Goal: Task Accomplishment & Management: Manage account settings

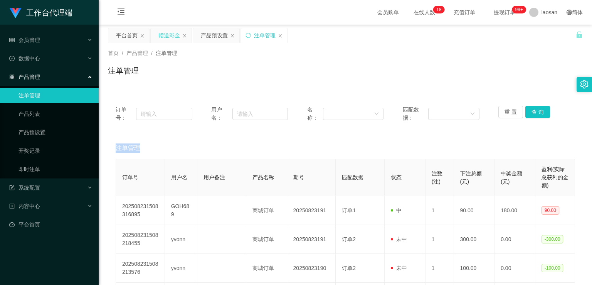
click at [168, 35] on div "赠送彩金" at bounding box center [169, 35] width 22 height 15
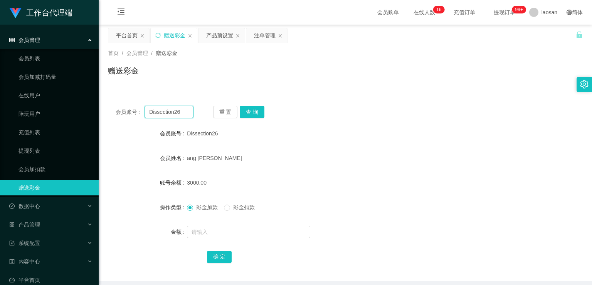
drag, startPoint x: 191, startPoint y: 111, endPoint x: 120, endPoint y: 118, distance: 71.6
click at [120, 118] on div "会员账号： Dissection26 重 置 查 询 会员账号 Dissection26 会员姓名 ang Jian shun 账号余额 3000.00 操作…" at bounding box center [345, 189] width 474 height 183
paste input "prestigious644"
type input "prestigious6446"
click at [320, 141] on div "Dissection26" at bounding box center [325, 133] width 277 height 15
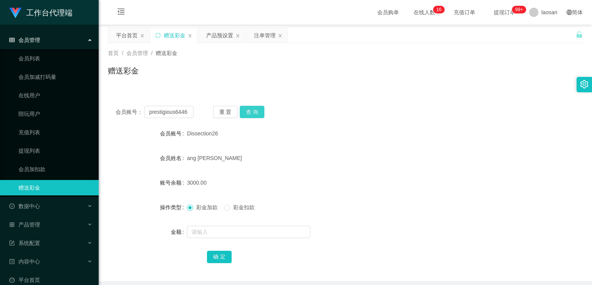
click at [258, 112] on button "查 询" at bounding box center [252, 112] width 25 height 12
click at [258, 112] on button "查 询" at bounding box center [256, 112] width 33 height 12
click at [258, 112] on button "查 询" at bounding box center [252, 112] width 25 height 12
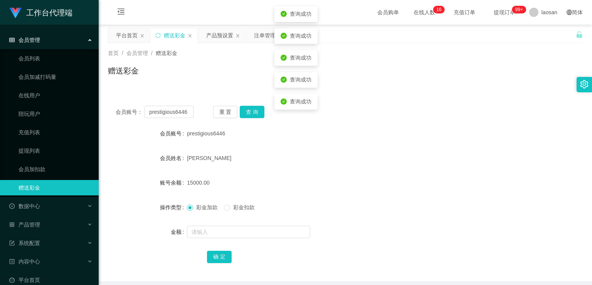
click at [327, 119] on div "会员账号： prestigious6446 重 置 查 询 会员账号 prestigious6446 会员姓名 PANG TERESA 账号余额 15000.…" at bounding box center [345, 189] width 474 height 183
click at [260, 35] on div "注单管理" at bounding box center [265, 35] width 22 height 15
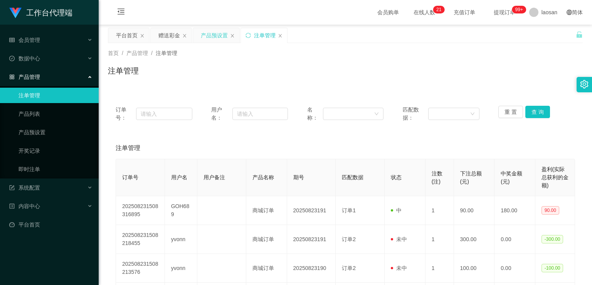
click at [207, 34] on div "产品预设置" at bounding box center [214, 35] width 27 height 15
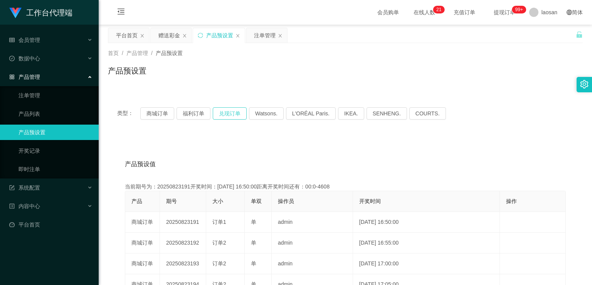
click at [230, 116] on button "兑现订单" at bounding box center [230, 113] width 34 height 12
click at [237, 113] on button "兑现订单" at bounding box center [230, 113] width 34 height 12
click at [334, 136] on div "类型： 商城订单 福利订单 兑现订单 Watsons. L'ORÉAL Paris. IKEA. SENHENG. COURTS. 产品预设值 添加期号 当前…" at bounding box center [345, 276] width 474 height 356
click at [237, 112] on button "兑现订单" at bounding box center [230, 113] width 34 height 12
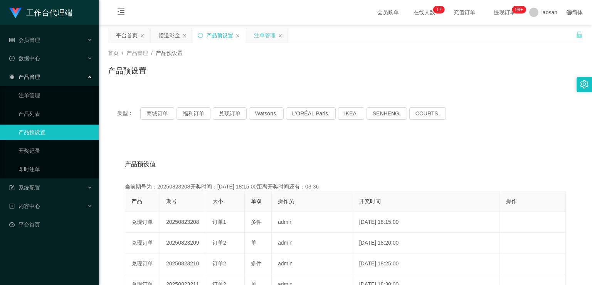
click at [259, 35] on div "注单管理" at bounding box center [265, 35] width 22 height 15
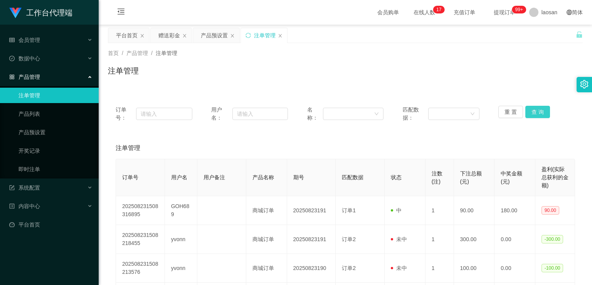
click at [536, 111] on button "查 询" at bounding box center [537, 112] width 25 height 12
click at [536, 111] on button "查 询" at bounding box center [541, 112] width 33 height 12
click at [536, 111] on button "查 询" at bounding box center [537, 112] width 25 height 12
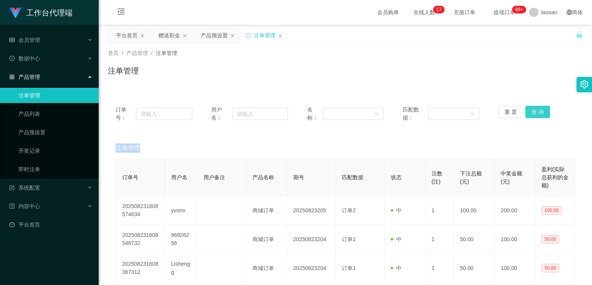
click at [536, 111] on div "重 置 查 询" at bounding box center [536, 114] width 77 height 16
click at [536, 111] on button "查 询" at bounding box center [537, 112] width 25 height 12
click at [536, 111] on div "重 置 查 询" at bounding box center [536, 114] width 77 height 16
click at [536, 111] on button "查 询" at bounding box center [537, 112] width 25 height 12
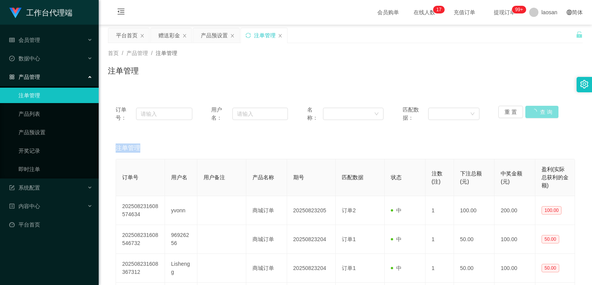
click at [536, 111] on button "查 询" at bounding box center [541, 112] width 33 height 12
click at [536, 111] on div "重 置 查 询" at bounding box center [536, 114] width 77 height 16
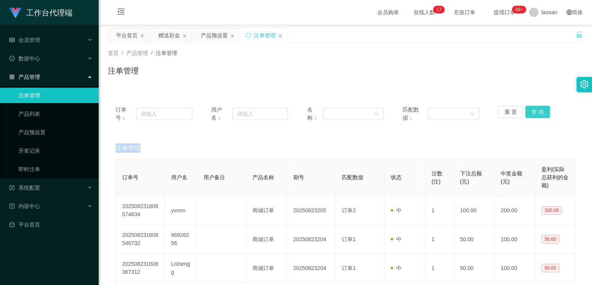
click at [536, 111] on button "查 询" at bounding box center [537, 112] width 25 height 12
click at [538, 114] on button "查 询" at bounding box center [537, 112] width 25 height 12
click at [538, 114] on div "重 置 查 询" at bounding box center [536, 114] width 77 height 16
click at [375, 73] on div "注单管理" at bounding box center [345, 74] width 474 height 18
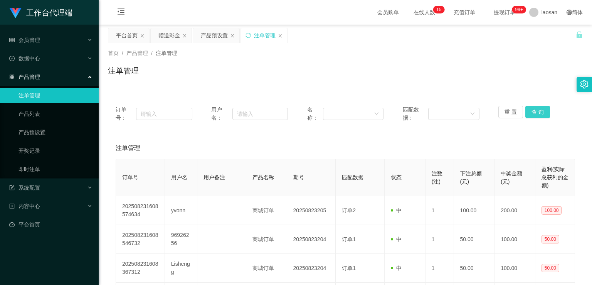
click at [535, 110] on button "查 询" at bounding box center [537, 112] width 25 height 12
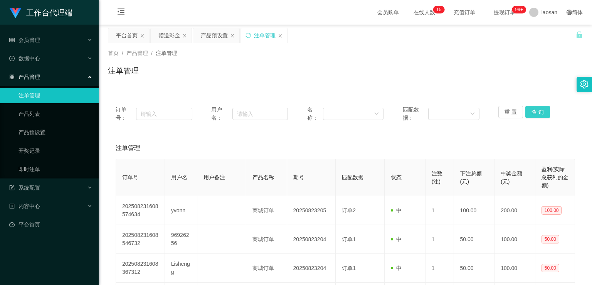
click at [535, 110] on button "查 询" at bounding box center [537, 112] width 25 height 12
click at [443, 85] on div "首页 / 产品管理 / 注单管理 / 注单管理" at bounding box center [345, 66] width 493 height 46
click at [539, 113] on button "查 询" at bounding box center [537, 112] width 25 height 12
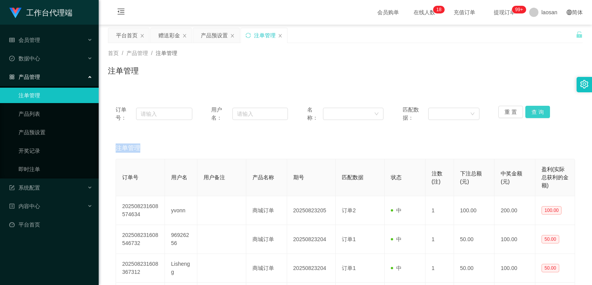
click at [539, 113] on div "重 置 查 询" at bounding box center [536, 114] width 77 height 16
click at [539, 113] on button "查 询" at bounding box center [537, 112] width 25 height 12
click at [538, 112] on button "查 询" at bounding box center [537, 112] width 25 height 12
click at [539, 112] on button "查 询" at bounding box center [537, 112] width 25 height 12
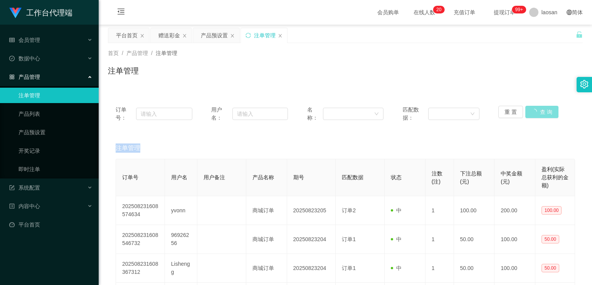
click at [539, 112] on button "查 询" at bounding box center [541, 112] width 33 height 12
click at [539, 112] on div "重 置 查 询" at bounding box center [536, 114] width 77 height 16
click at [539, 112] on button "查 询" at bounding box center [537, 112] width 25 height 12
click at [538, 112] on div "重 置 查 询" at bounding box center [536, 114] width 77 height 16
click at [538, 112] on button "查 询" at bounding box center [537, 112] width 25 height 12
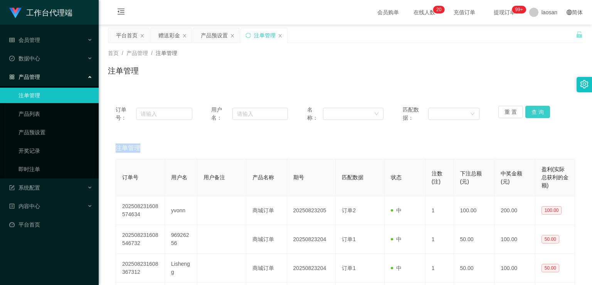
click at [538, 112] on button "查 询" at bounding box center [537, 112] width 25 height 12
click at [538, 112] on div "重 置 查 询" at bounding box center [536, 114] width 77 height 16
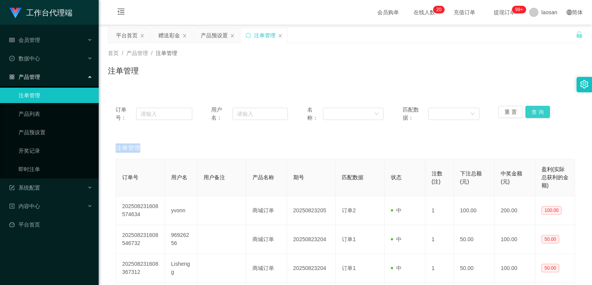
click at [538, 112] on button "查 询" at bounding box center [537, 112] width 25 height 12
click at [538, 112] on div "重 置 查 询" at bounding box center [536, 114] width 77 height 16
click at [538, 112] on button "查 询" at bounding box center [537, 112] width 25 height 12
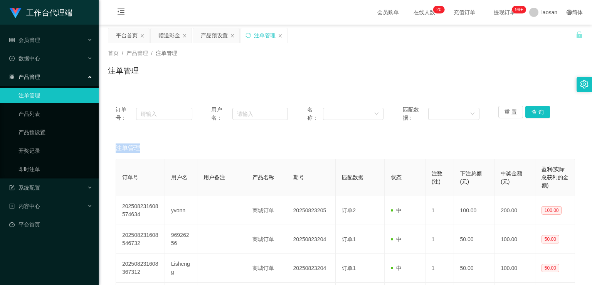
click at [539, 112] on div "重 置 查 询" at bounding box center [536, 114] width 77 height 16
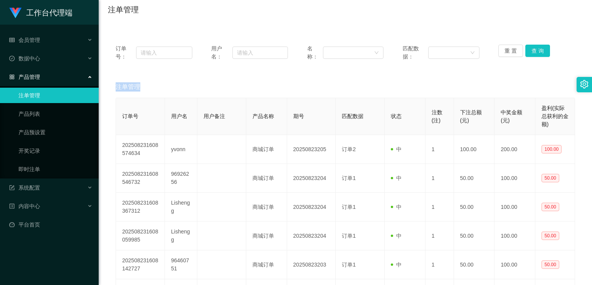
scroll to position [62, 0]
click at [540, 50] on button "查 询" at bounding box center [537, 50] width 25 height 12
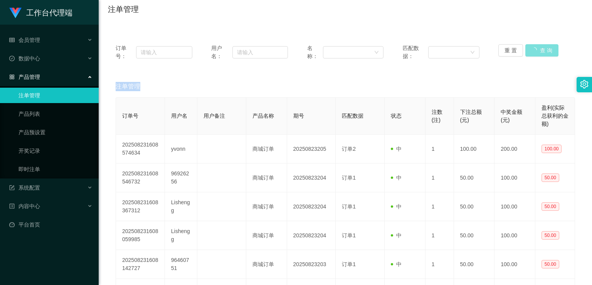
click at [540, 50] on div "重 置 查 询" at bounding box center [536, 52] width 77 height 16
click at [540, 50] on button "查 询" at bounding box center [537, 50] width 25 height 12
click at [540, 50] on div "重 置 查 询" at bounding box center [536, 52] width 77 height 16
click at [540, 50] on button "查 询" at bounding box center [537, 50] width 25 height 12
click at [540, 50] on div "重 置 查 询" at bounding box center [536, 52] width 77 height 16
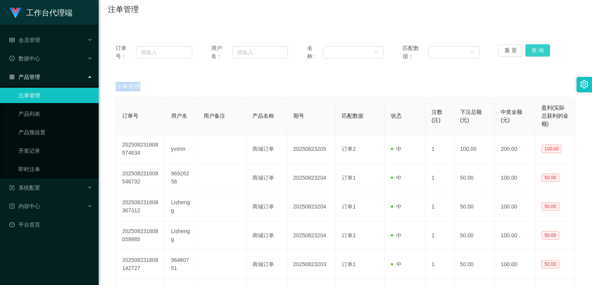
click at [539, 54] on button "查 询" at bounding box center [537, 50] width 25 height 12
click at [539, 54] on button "查 询" at bounding box center [541, 50] width 33 height 12
click at [539, 54] on div "重 置 查 询" at bounding box center [536, 52] width 77 height 16
click at [539, 54] on button "查 询" at bounding box center [537, 50] width 25 height 12
click at [539, 54] on div "重 置 查 询" at bounding box center [536, 52] width 77 height 16
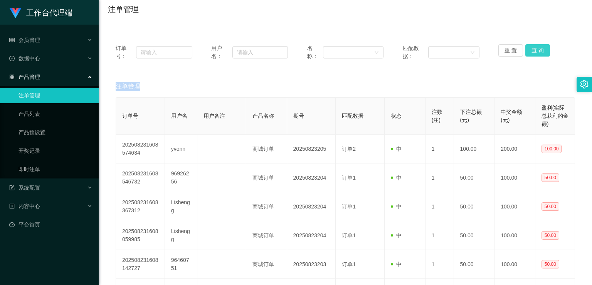
click at [539, 54] on button "查 询" at bounding box center [537, 50] width 25 height 12
click at [539, 54] on div "重 置 查 询" at bounding box center [536, 52] width 77 height 16
click at [539, 54] on button "查 询" at bounding box center [537, 50] width 25 height 12
click at [539, 54] on div "重 置 查 询" at bounding box center [536, 52] width 77 height 16
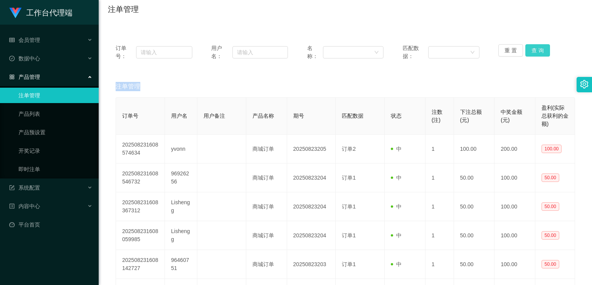
click at [539, 53] on button "查 询" at bounding box center [537, 50] width 25 height 12
click at [539, 53] on div "重 置 查 询" at bounding box center [536, 52] width 77 height 16
click at [539, 53] on button "查 询" at bounding box center [537, 50] width 25 height 12
click at [539, 53] on button "查 询" at bounding box center [541, 50] width 33 height 12
click at [539, 53] on div "重 置 查 询" at bounding box center [536, 52] width 77 height 16
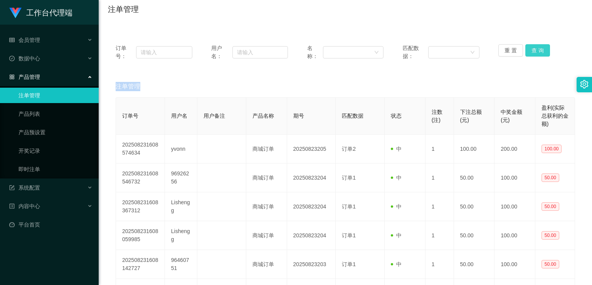
click at [539, 53] on button "查 询" at bounding box center [537, 50] width 25 height 12
click at [539, 53] on div "重 置 查 询" at bounding box center [536, 52] width 77 height 16
click at [539, 53] on button "查 询" at bounding box center [537, 50] width 25 height 12
click at [539, 53] on div "重 置 查 询" at bounding box center [536, 52] width 77 height 16
click at [539, 53] on button "查 询" at bounding box center [537, 50] width 25 height 12
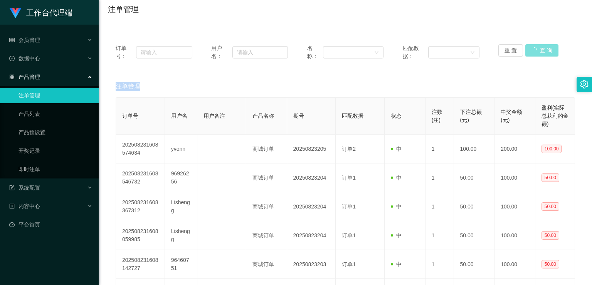
click at [539, 53] on button "查 询" at bounding box center [541, 50] width 33 height 12
click at [539, 53] on button "查 询" at bounding box center [537, 50] width 25 height 12
click at [542, 50] on button "查 询" at bounding box center [537, 50] width 25 height 12
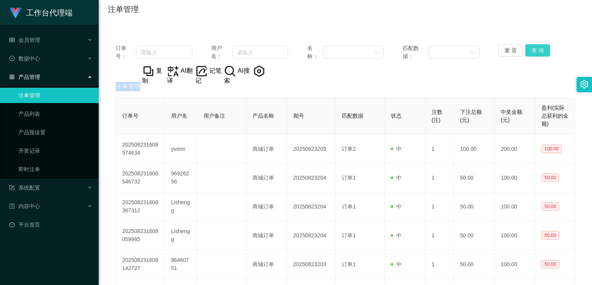
click at [541, 50] on button "查 询" at bounding box center [537, 50] width 25 height 12
click at [541, 50] on div "重 置 查 询" at bounding box center [536, 52] width 77 height 16
click at [541, 50] on button "查 询" at bounding box center [537, 50] width 25 height 12
click at [541, 50] on div "重 置 查 询" at bounding box center [536, 52] width 77 height 16
click at [541, 50] on button "查 询" at bounding box center [537, 50] width 25 height 12
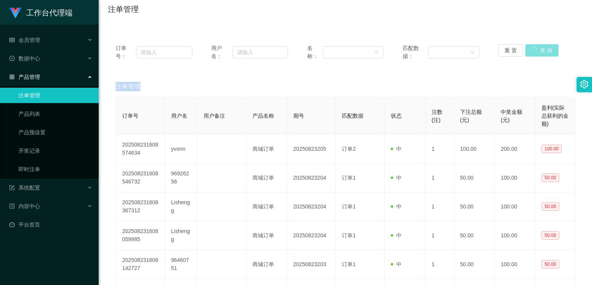
click at [541, 50] on div "重 置 查 询" at bounding box center [536, 52] width 77 height 16
click at [540, 50] on button "查 询" at bounding box center [537, 50] width 25 height 12
click at [540, 50] on button "查 询" at bounding box center [541, 50] width 33 height 12
click at [540, 50] on div "重 置 查 询" at bounding box center [536, 52] width 77 height 16
click at [540, 50] on button "查 询" at bounding box center [537, 50] width 25 height 12
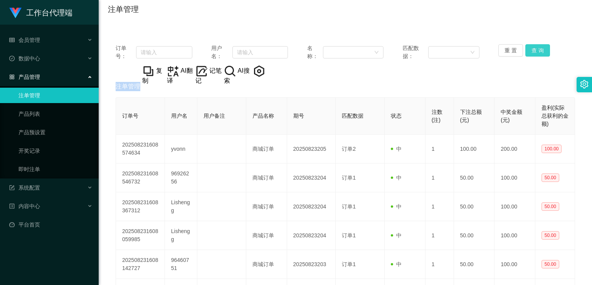
click at [540, 50] on div "重 置 查 询" at bounding box center [536, 52] width 77 height 16
click at [540, 50] on button "查 询" at bounding box center [537, 50] width 25 height 12
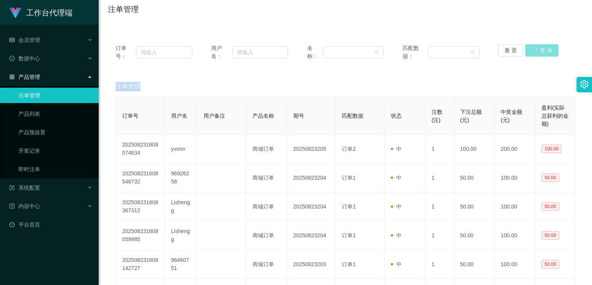
click at [540, 50] on div "重 置 查 询" at bounding box center [536, 52] width 77 height 16
click at [540, 50] on button "查 询" at bounding box center [537, 50] width 25 height 12
click at [540, 50] on div "重 置 查 询" at bounding box center [536, 52] width 77 height 16
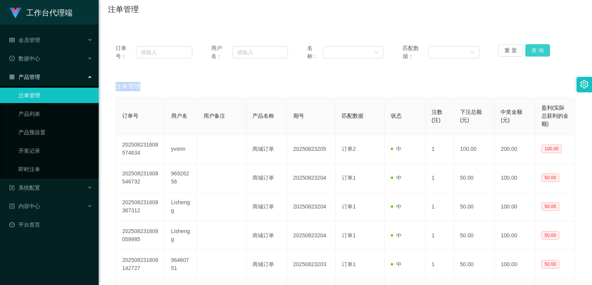
click at [540, 50] on button "查 询" at bounding box center [537, 50] width 25 height 12
click at [540, 50] on div "重 置 查 询" at bounding box center [536, 52] width 77 height 16
click at [540, 50] on button "查 询" at bounding box center [537, 50] width 25 height 12
click at [540, 50] on div "重 置 查 询" at bounding box center [536, 52] width 77 height 16
click at [540, 50] on button "查 询" at bounding box center [537, 50] width 25 height 12
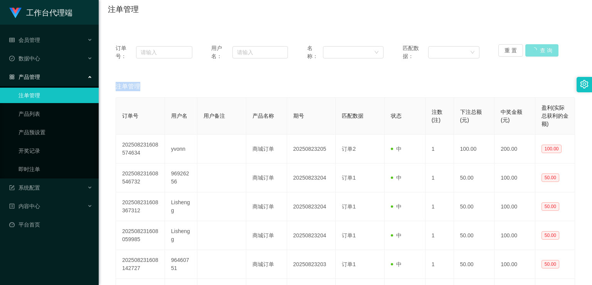
click at [540, 50] on div "重 置 查 询" at bounding box center [536, 52] width 77 height 16
click at [540, 50] on button "查 询" at bounding box center [537, 50] width 25 height 12
click at [540, 50] on div "重 置 查 询" at bounding box center [536, 52] width 77 height 16
click at [539, 50] on button "查 询" at bounding box center [537, 50] width 25 height 12
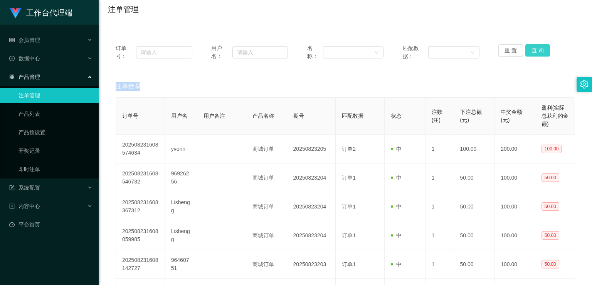
click at [539, 50] on button "查 询" at bounding box center [537, 50] width 25 height 12
click at [539, 50] on button "查 询" at bounding box center [541, 50] width 33 height 12
click at [539, 50] on div "重 置 查 询" at bounding box center [536, 52] width 77 height 16
click at [539, 50] on button "查 询" at bounding box center [537, 50] width 25 height 12
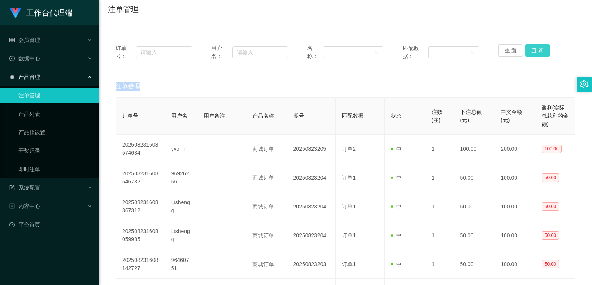
click at [539, 50] on div "重 置 查 询" at bounding box center [536, 52] width 77 height 16
click at [539, 50] on button "查 询" at bounding box center [537, 50] width 25 height 12
click at [539, 50] on div "重 置 查 询" at bounding box center [536, 52] width 77 height 16
click at [539, 50] on button "查 询" at bounding box center [537, 50] width 25 height 12
click at [539, 50] on div "重 置 查 询" at bounding box center [536, 52] width 77 height 16
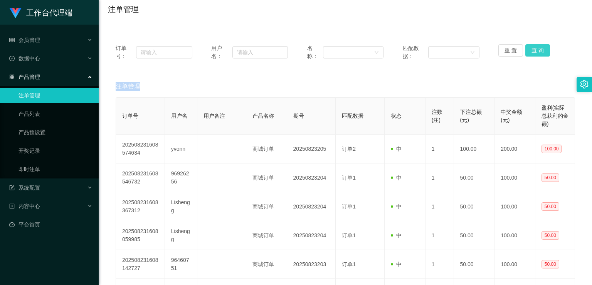
click at [539, 50] on button "查 询" at bounding box center [537, 50] width 25 height 12
click at [539, 50] on div "重 置 查 询" at bounding box center [536, 52] width 77 height 16
click at [539, 50] on button "查 询" at bounding box center [537, 50] width 25 height 12
click at [539, 50] on div "重 置 查 询" at bounding box center [536, 52] width 77 height 16
click at [539, 50] on button "查 询" at bounding box center [537, 50] width 25 height 12
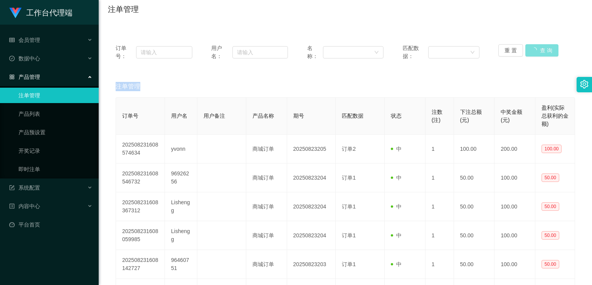
click at [539, 50] on div "重 置 查 询" at bounding box center [536, 52] width 77 height 16
click at [539, 50] on button "查 询" at bounding box center [537, 50] width 25 height 12
click at [539, 50] on div "重 置 查 询" at bounding box center [536, 52] width 77 height 16
click at [539, 50] on button "查 询" at bounding box center [537, 50] width 25 height 12
click at [539, 50] on div "重 置 查 询" at bounding box center [536, 52] width 77 height 16
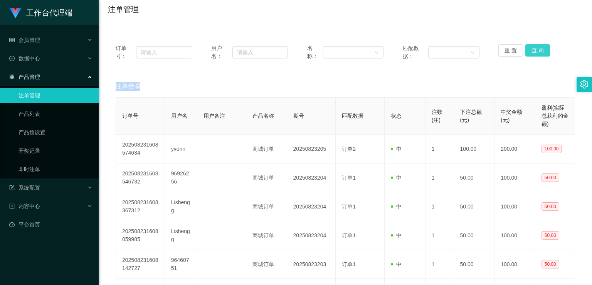
click at [539, 50] on button "查 询" at bounding box center [537, 50] width 25 height 12
click at [539, 50] on div "重 置 查 询" at bounding box center [536, 52] width 77 height 16
click at [539, 50] on button "查 询" at bounding box center [537, 50] width 25 height 12
click at [539, 50] on button "查 询" at bounding box center [541, 50] width 33 height 12
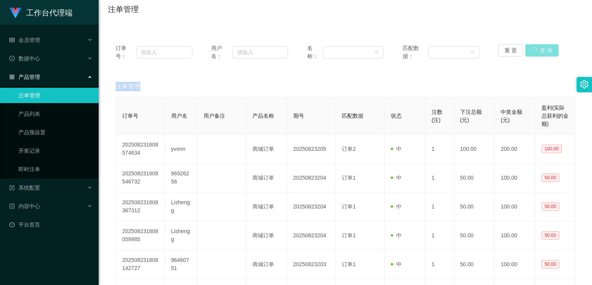
click at [539, 50] on button "查 询" at bounding box center [541, 50] width 33 height 12
click at [539, 50] on div "重 置 查 询" at bounding box center [536, 52] width 77 height 16
click at [538, 49] on button "查 询" at bounding box center [537, 50] width 25 height 12
click at [538, 47] on button "查 询" at bounding box center [537, 50] width 25 height 12
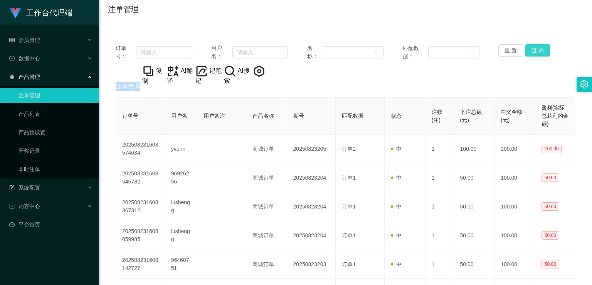
click at [538, 47] on button "查 询" at bounding box center [537, 50] width 25 height 12
click at [538, 47] on button "查 询" at bounding box center [541, 50] width 33 height 12
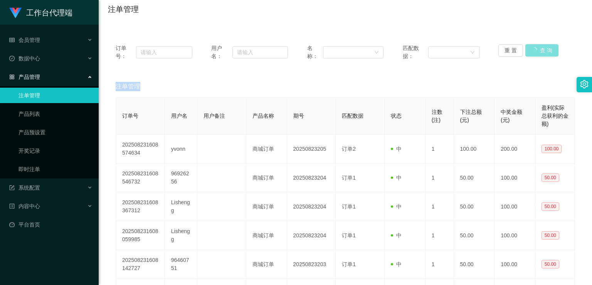
click at [538, 47] on div "重 置 查 询" at bounding box center [536, 52] width 77 height 16
click at [538, 47] on button "查 询" at bounding box center [537, 50] width 25 height 12
click at [538, 47] on div "重 置 查 询" at bounding box center [536, 52] width 77 height 16
click at [538, 47] on button "查 询" at bounding box center [537, 50] width 25 height 12
click at [538, 47] on div "重 置 查 询" at bounding box center [536, 52] width 77 height 16
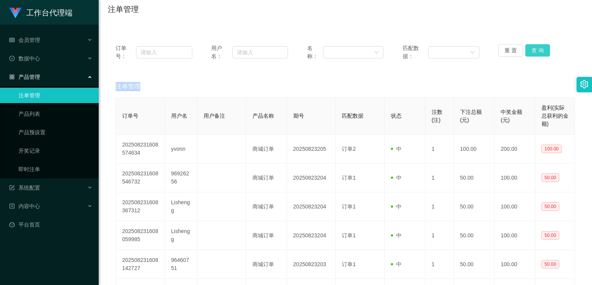
click at [538, 47] on button "查 询" at bounding box center [537, 50] width 25 height 12
click at [538, 47] on div "重 置 查 询" at bounding box center [536, 52] width 77 height 16
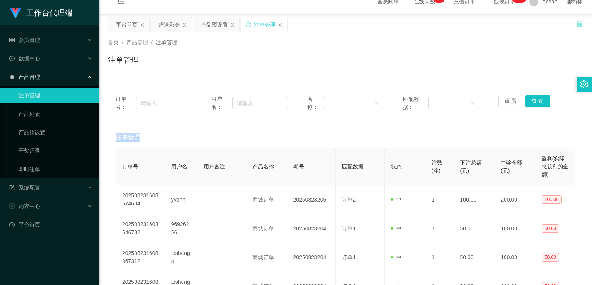
scroll to position [0, 0]
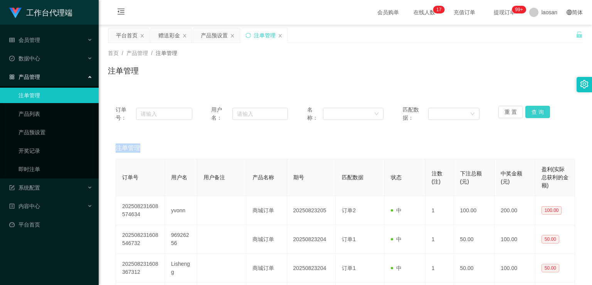
click at [536, 110] on button "查 询" at bounding box center [537, 112] width 25 height 12
click at [536, 110] on div "重 置 查 询" at bounding box center [536, 114] width 77 height 16
click at [536, 110] on button "查 询" at bounding box center [537, 112] width 25 height 12
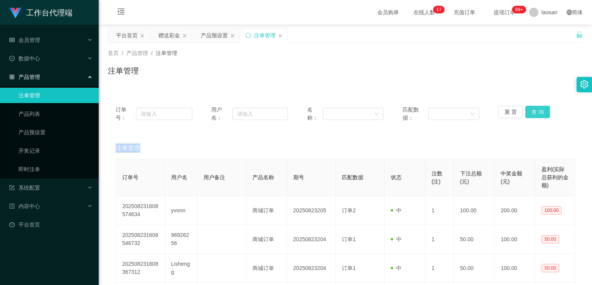
drag, startPoint x: 536, startPoint y: 110, endPoint x: 545, endPoint y: 84, distance: 27.9
click at [536, 109] on div "重 置 查 询" at bounding box center [536, 114] width 77 height 16
click at [535, 111] on button "查 询" at bounding box center [537, 112] width 25 height 12
click at [535, 111] on button "查 询" at bounding box center [541, 112] width 33 height 12
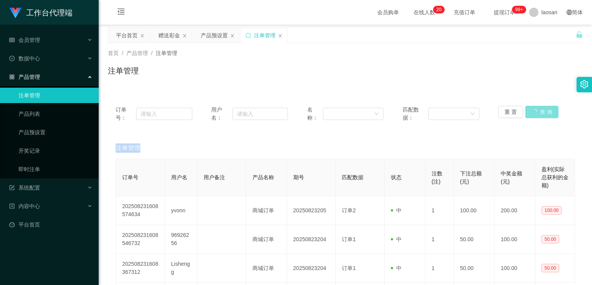
click at [535, 111] on div "重 置 查 询" at bounding box center [536, 114] width 77 height 16
click at [535, 111] on button "查 询" at bounding box center [537, 112] width 25 height 12
click at [535, 111] on div "重 置 查 询" at bounding box center [536, 114] width 77 height 16
click at [535, 111] on button "查 询" at bounding box center [537, 112] width 25 height 12
click at [535, 111] on button "查 询" at bounding box center [541, 112] width 33 height 12
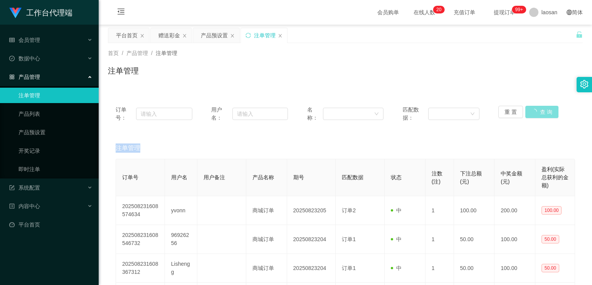
click at [535, 111] on button "查 询" at bounding box center [541, 112] width 33 height 12
click at [535, 111] on div "重 置 查 询" at bounding box center [536, 114] width 77 height 16
click at [535, 111] on button "查 询" at bounding box center [537, 112] width 25 height 12
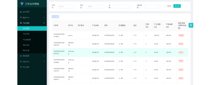
scroll to position [62, 0]
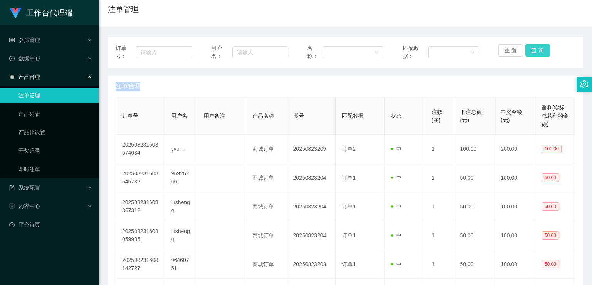
click at [538, 50] on button "查 询" at bounding box center [537, 50] width 25 height 12
click at [538, 50] on div "重 置 查 询" at bounding box center [536, 52] width 77 height 16
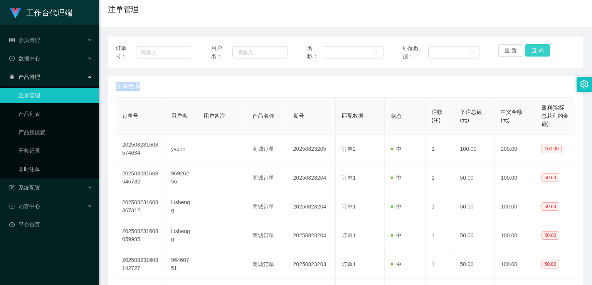
click at [538, 50] on button "查 询" at bounding box center [537, 50] width 25 height 12
click at [538, 50] on div "重 置 查 询" at bounding box center [536, 52] width 77 height 16
click at [538, 50] on button "查 询" at bounding box center [537, 50] width 25 height 12
click at [538, 50] on button "查 询" at bounding box center [541, 50] width 33 height 12
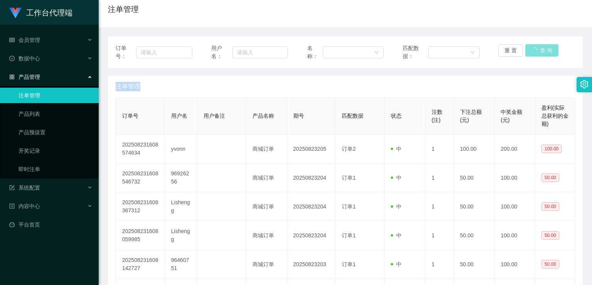
click at [538, 50] on button "查 询" at bounding box center [541, 50] width 33 height 12
click at [538, 50] on div "重 置 查 询" at bounding box center [536, 52] width 77 height 16
click at [538, 49] on button "查 询" at bounding box center [537, 50] width 25 height 12
click at [538, 49] on div "重 置 查 询" at bounding box center [536, 52] width 77 height 16
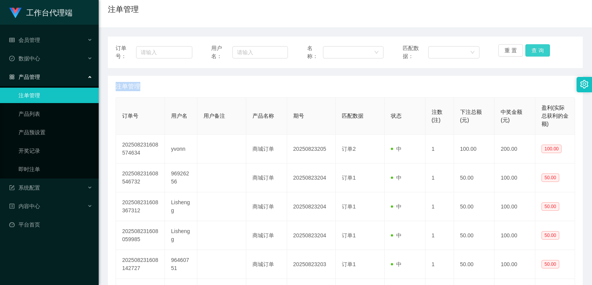
click at [538, 49] on button "查 询" at bounding box center [537, 50] width 25 height 12
click at [538, 49] on div "重 置 查 询" at bounding box center [536, 52] width 77 height 16
click at [538, 49] on button "查 询" at bounding box center [537, 50] width 25 height 12
click at [538, 49] on button "查 询" at bounding box center [541, 50] width 33 height 12
click at [538, 48] on button "查 询" at bounding box center [541, 50] width 33 height 12
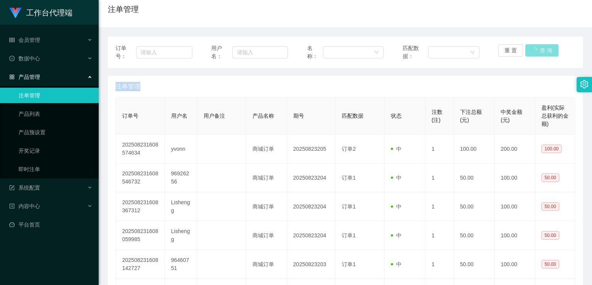
click at [538, 48] on button "查 询" at bounding box center [541, 50] width 33 height 12
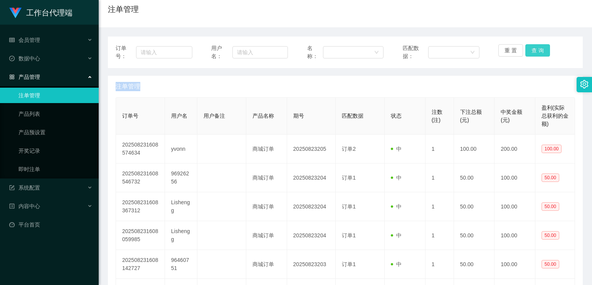
click at [538, 48] on button "查 询" at bounding box center [537, 50] width 25 height 12
click at [541, 48] on button "查 询" at bounding box center [537, 50] width 25 height 12
click at [535, 48] on button "查 询" at bounding box center [537, 50] width 25 height 12
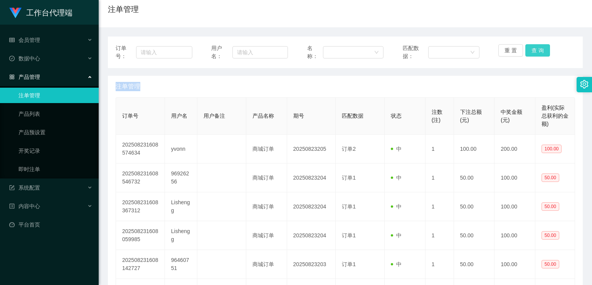
click at [535, 48] on button "查 询" at bounding box center [537, 50] width 25 height 12
click at [535, 48] on div "重 置 查 询" at bounding box center [536, 52] width 77 height 16
click at [535, 48] on button "查 询" at bounding box center [537, 50] width 25 height 12
click at [535, 48] on div "重 置 查 询" at bounding box center [536, 52] width 77 height 16
click at [535, 48] on button "查 询" at bounding box center [537, 50] width 25 height 12
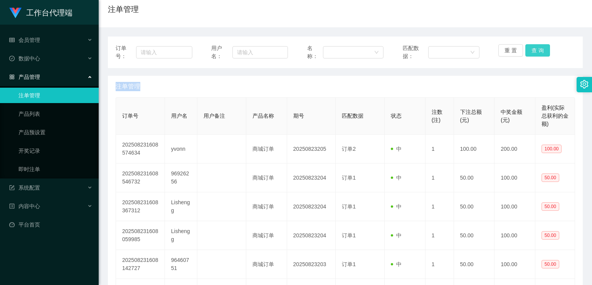
click at [535, 48] on div "重 置 查 询" at bounding box center [536, 52] width 77 height 16
click at [535, 48] on button "查 询" at bounding box center [537, 50] width 25 height 12
click at [535, 48] on div "重 置 查 询" at bounding box center [536, 52] width 77 height 16
click at [535, 48] on button "查 询" at bounding box center [537, 50] width 25 height 12
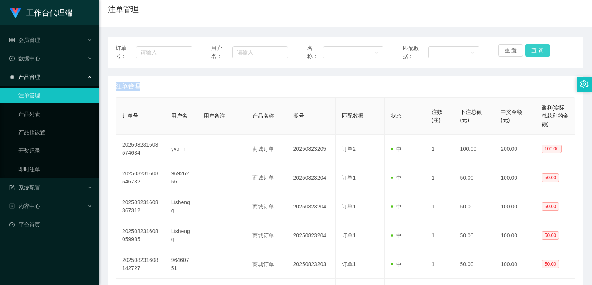
click at [535, 48] on div "重 置 查 询" at bounding box center [536, 52] width 77 height 16
click at [532, 48] on button "查 询" at bounding box center [537, 50] width 25 height 12
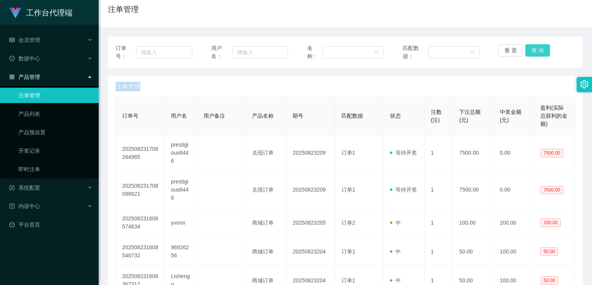
click at [532, 48] on button "查 询" at bounding box center [537, 50] width 25 height 12
click at [532, 48] on button "查 询" at bounding box center [541, 50] width 33 height 12
click at [532, 48] on div "重 置 查 询" at bounding box center [536, 52] width 77 height 16
click at [532, 48] on button "查 询" at bounding box center [537, 50] width 25 height 12
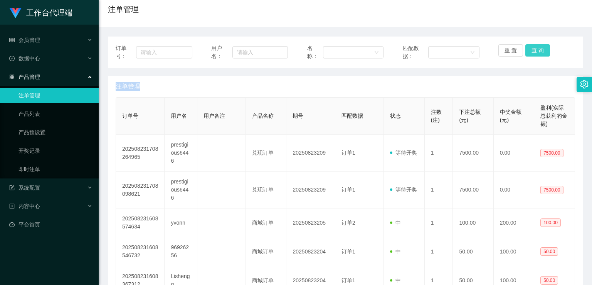
click at [533, 48] on button "查 询" at bounding box center [537, 50] width 25 height 12
click at [533, 48] on button "查 询" at bounding box center [541, 50] width 33 height 12
click at [533, 48] on div "重 置 查 询" at bounding box center [536, 52] width 77 height 16
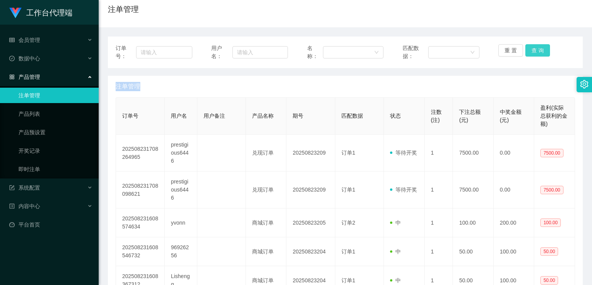
click at [533, 48] on button "查 询" at bounding box center [537, 50] width 25 height 12
click at [533, 48] on div "重 置 查 询" at bounding box center [536, 52] width 77 height 16
click at [533, 48] on button "查 询" at bounding box center [537, 50] width 25 height 12
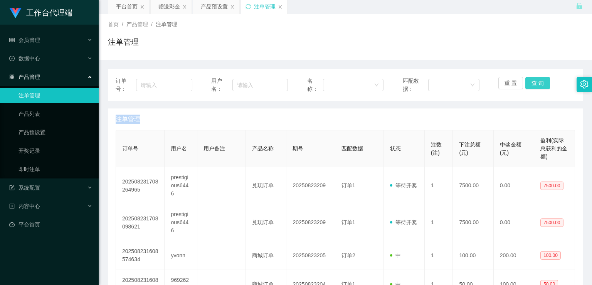
scroll to position [0, 0]
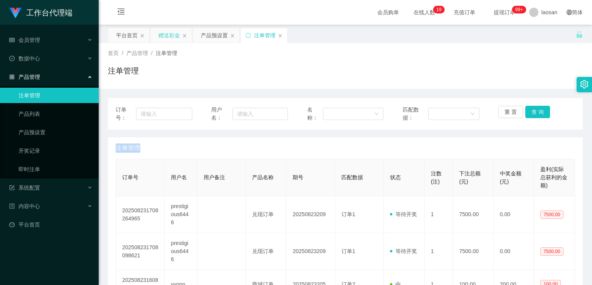
click at [173, 35] on div "赠送彩金" at bounding box center [169, 35] width 22 height 15
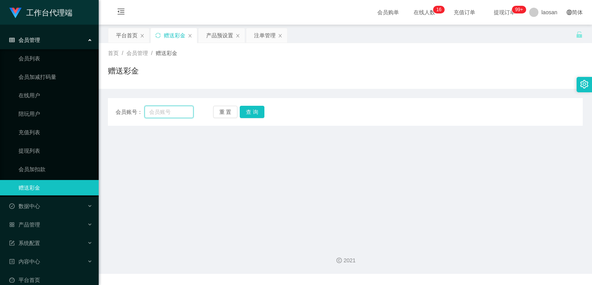
click at [170, 113] on input "text" at bounding box center [168, 112] width 49 height 12
paste input "这两个下错单的是谁？？什么情况你们两个？"
type input "这两个下错单的是谁？？什么情况你们两个？"
click at [175, 111] on input "text" at bounding box center [168, 112] width 49 height 12
paste input "prestigious6446"
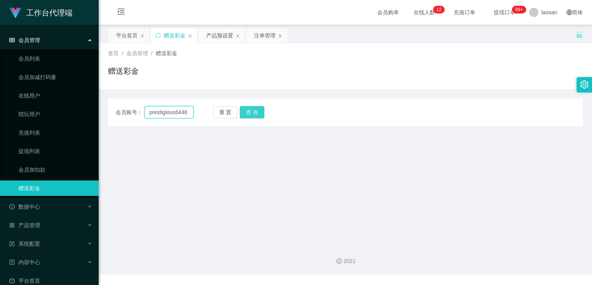
type input "prestigious6446"
click at [241, 112] on button "查 询" at bounding box center [252, 112] width 25 height 12
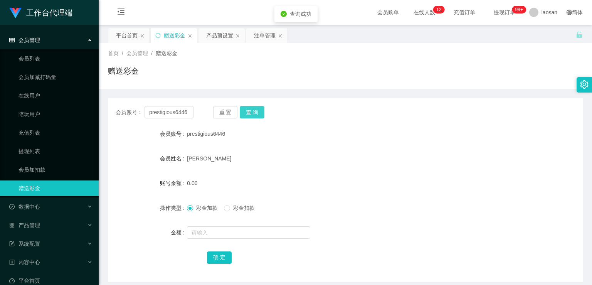
click at [256, 112] on button "查 询" at bounding box center [252, 112] width 25 height 12
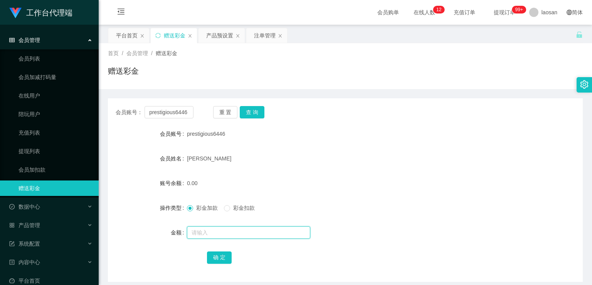
click at [212, 231] on input "text" at bounding box center [248, 232] width 123 height 12
type input "15000"
click at [224, 255] on button "确 定" at bounding box center [219, 257] width 25 height 12
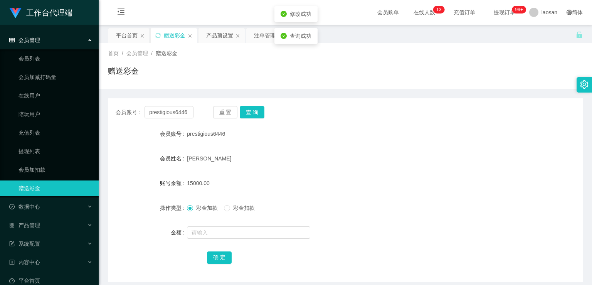
click at [297, 169] on form "会员账号 prestigious6446 会员姓名 [PERSON_NAME] 账号余额 15000.00 操作类型 彩金加款 彩金扣款 金额 确 定" at bounding box center [345, 195] width 474 height 139
click at [303, 168] on form "会员账号 prestigious6446 会员姓名 [PERSON_NAME] 账号余额 15000.00 操作类型 彩金加款 彩金扣款 金额 确 定" at bounding box center [345, 195] width 474 height 139
click at [253, 112] on button "查 询" at bounding box center [252, 112] width 25 height 12
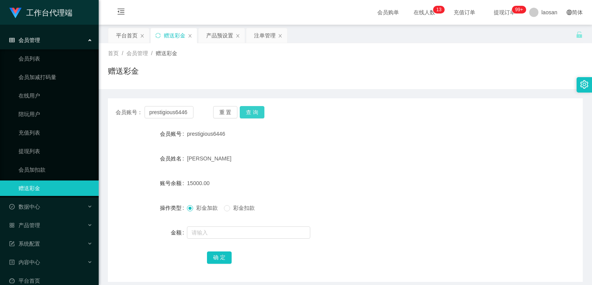
click at [253, 112] on button "查 询" at bounding box center [252, 112] width 25 height 12
click at [377, 151] on div "[PERSON_NAME]" at bounding box center [325, 158] width 277 height 15
click at [248, 113] on button "查 询" at bounding box center [252, 112] width 25 height 12
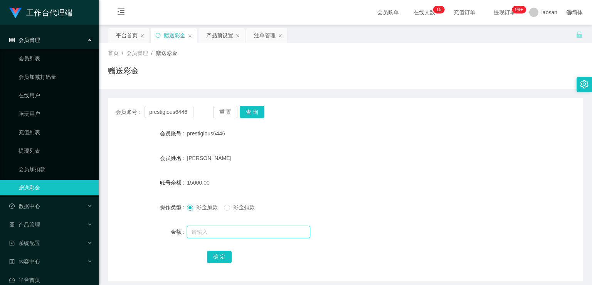
click at [206, 231] on input "text" at bounding box center [248, 232] width 123 height 12
type input "7500"
click at [226, 258] on button "确 定" at bounding box center [219, 257] width 25 height 12
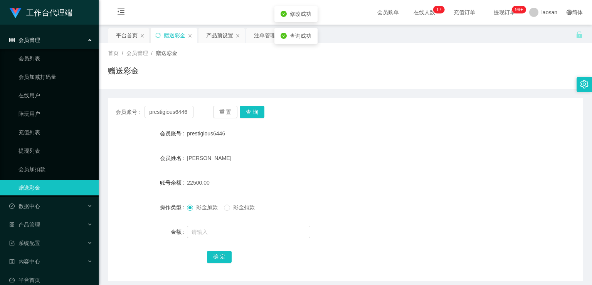
click at [326, 173] on form "会员账号 prestigious6446 会员姓名 [PERSON_NAME] 账号余额 22500.00 操作类型 彩金加款 彩金扣款 金额 确 定" at bounding box center [345, 195] width 474 height 139
click at [257, 115] on button "查 询" at bounding box center [252, 112] width 25 height 12
click at [170, 111] on input "prestigious6446" at bounding box center [168, 112] width 49 height 12
